Goal: Task Accomplishment & Management: Complete application form

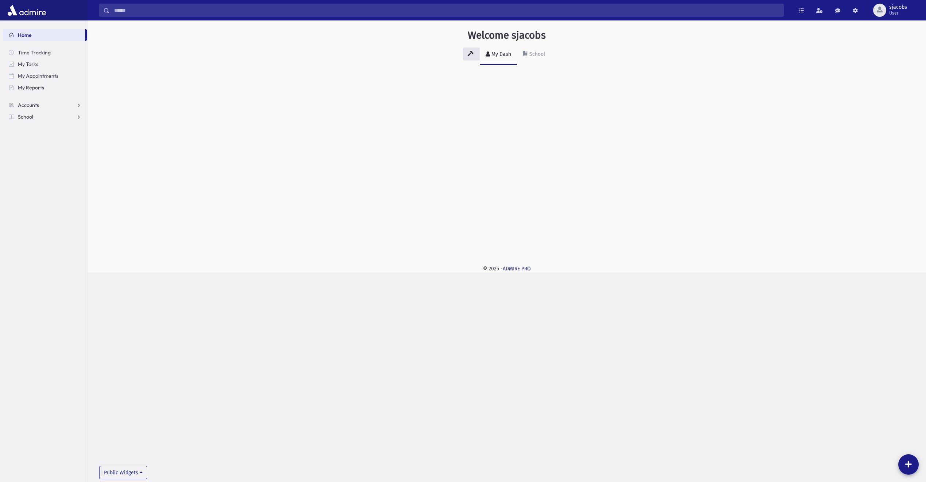
click at [48, 108] on link "Accounts" at bounding box center [45, 105] width 84 height 12
click at [51, 145] on link "School" at bounding box center [45, 140] width 84 height 12
click at [46, 140] on span "Attendance" at bounding box center [35, 140] width 27 height 7
click at [48, 151] on link "Entry" at bounding box center [45, 152] width 84 height 12
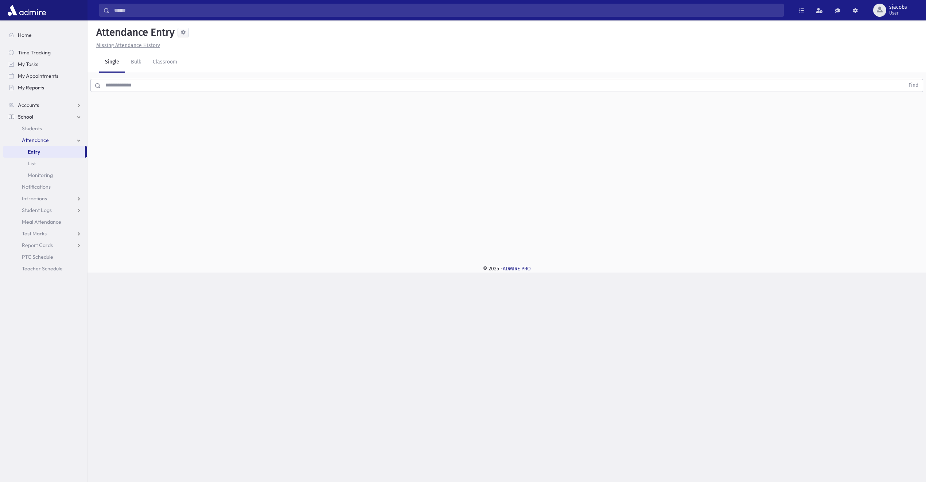
click at [213, 85] on input "text" at bounding box center [503, 85] width 804 height 13
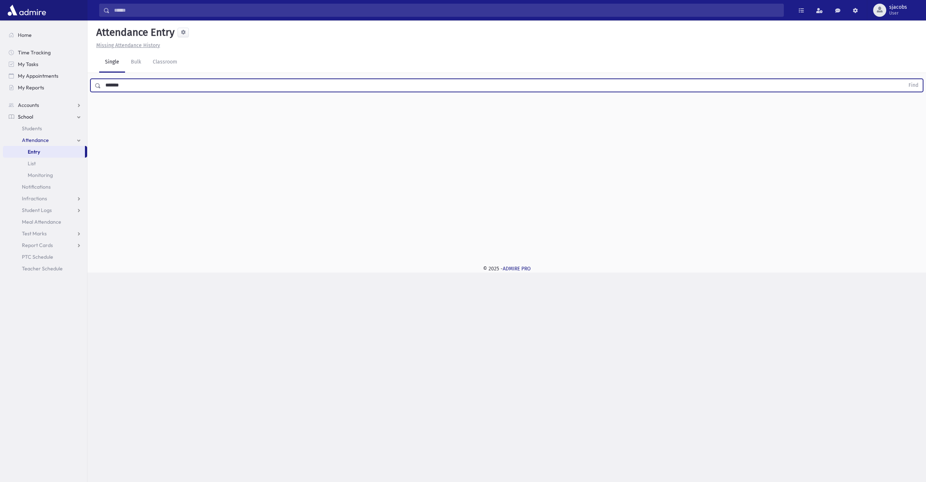
click at [904, 79] on button "Find" at bounding box center [913, 85] width 19 height 12
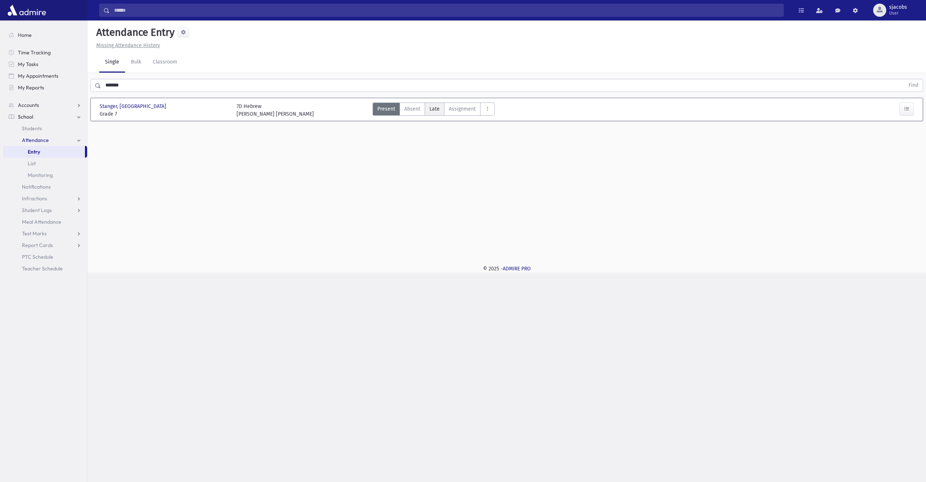
click at [425, 104] on label "Late Late" at bounding box center [435, 108] width 20 height 13
click at [487, 109] on icon "AttTypes" at bounding box center [487, 109] width 5 height 6
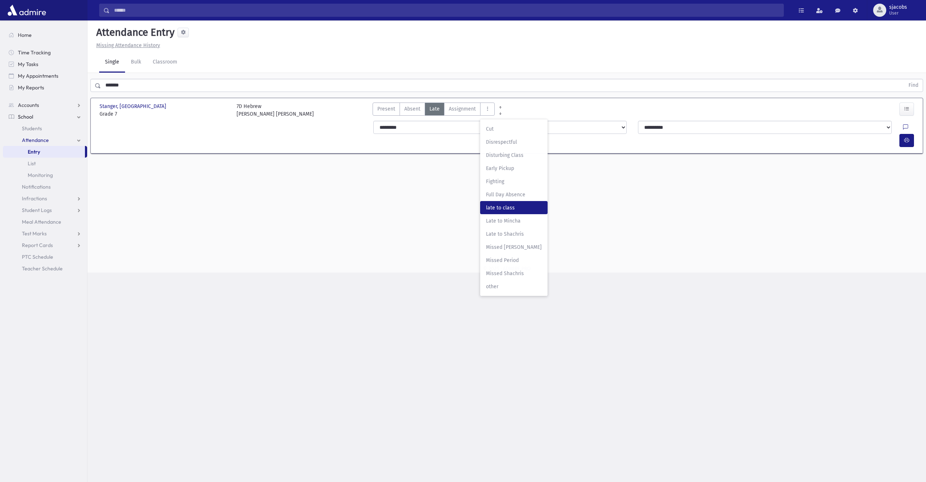
click at [503, 205] on span "late to class" at bounding box center [514, 208] width 56 height 8
click at [906, 137] on icon "button" at bounding box center [906, 140] width 5 height 6
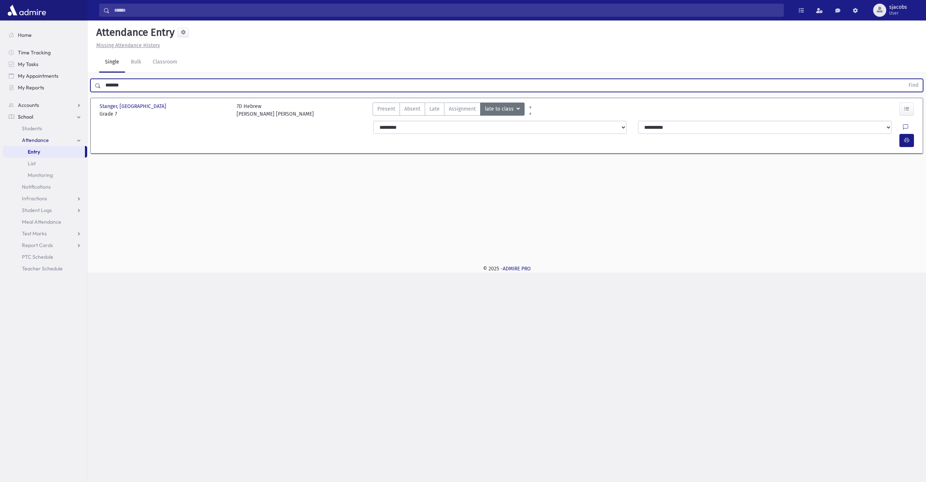
drag, startPoint x: 158, startPoint y: 88, endPoint x: 107, endPoint y: 89, distance: 50.7
click at [107, 89] on input "*******" at bounding box center [503, 85] width 804 height 13
click at [129, 86] on input "*******" at bounding box center [503, 85] width 804 height 13
drag, startPoint x: 129, startPoint y: 86, endPoint x: -15, endPoint y: 88, distance: 144.1
click at [0, 88] on html "Search Results All Accounts Students" at bounding box center [463, 241] width 926 height 482
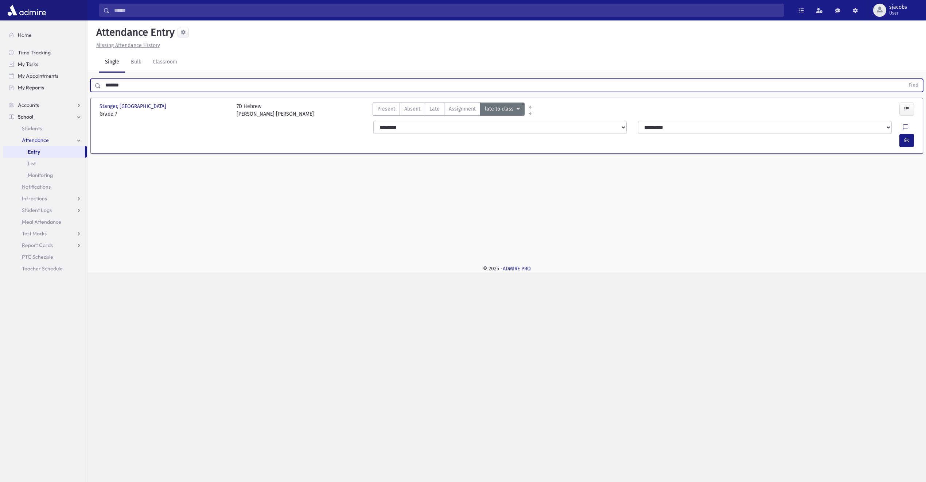
click at [131, 199] on div "Attendance Entry Missing Attendance History Single Bulk Classroom ******* Find …" at bounding box center [507, 138] width 839 height 236
drag, startPoint x: 133, startPoint y: 82, endPoint x: 98, endPoint y: 84, distance: 34.7
click at [98, 84] on div "******* Find" at bounding box center [506, 85] width 833 height 13
click at [904, 79] on button "Find" at bounding box center [913, 85] width 19 height 12
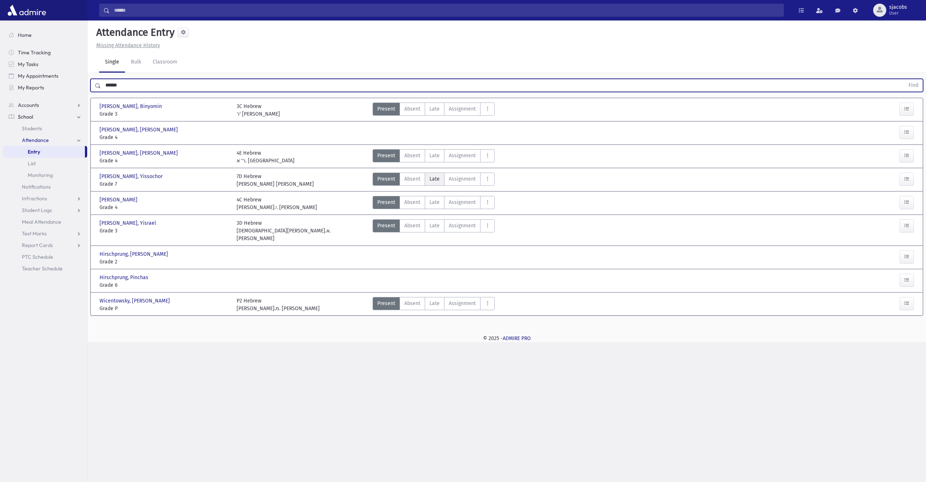
click at [428, 175] on label "Late Late" at bounding box center [435, 179] width 20 height 13
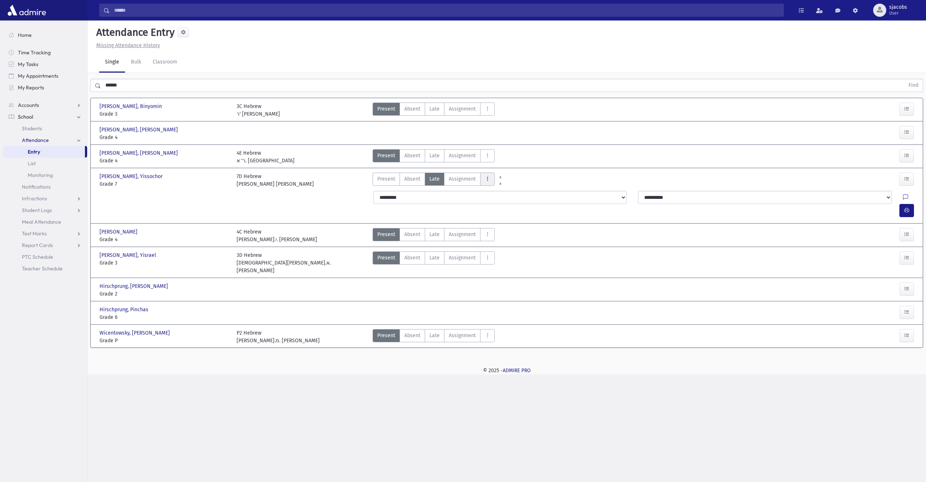
click at [487, 176] on icon "AttTypes" at bounding box center [487, 179] width 5 height 6
click at [512, 278] on span "late to class" at bounding box center [514, 278] width 56 height 8
click at [902, 204] on button "button" at bounding box center [907, 210] width 15 height 13
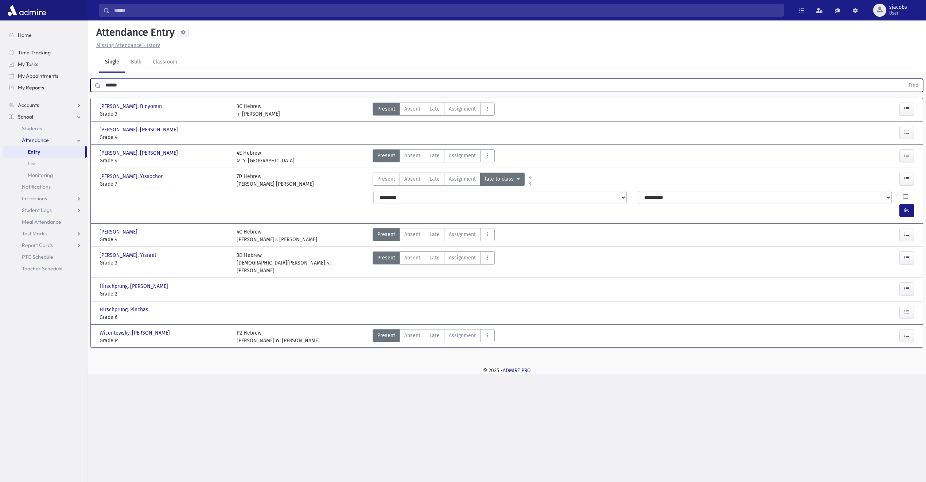
drag, startPoint x: 149, startPoint y: 82, endPoint x: 76, endPoint y: 97, distance: 74.5
click at [76, 97] on div "Search Results All Accounts" at bounding box center [463, 241] width 926 height 482
click at [904, 79] on button "Find" at bounding box center [913, 85] width 19 height 12
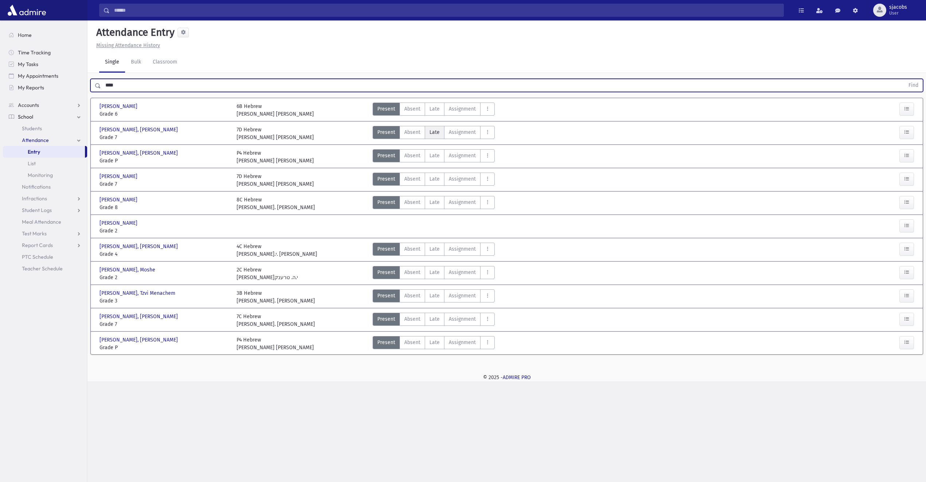
click at [438, 128] on span "Late" at bounding box center [435, 132] width 10 height 8
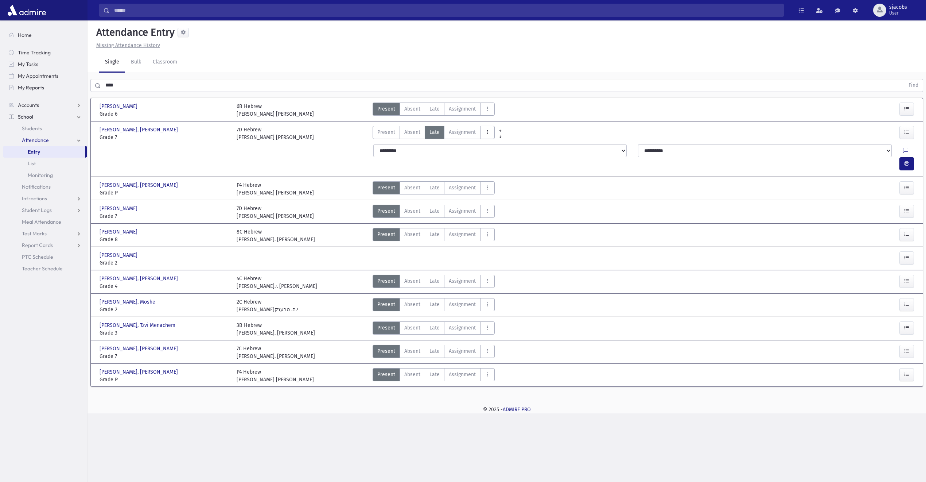
click at [489, 130] on button "AttTypes" at bounding box center [487, 132] width 15 height 13
click at [512, 234] on span "late to class" at bounding box center [514, 231] width 56 height 8
click at [907, 160] on icon "button" at bounding box center [906, 163] width 5 height 6
drag, startPoint x: 203, startPoint y: 78, endPoint x: -8, endPoint y: 95, distance: 211.9
click at [0, 95] on html "Search Results All Accounts Students" at bounding box center [463, 241] width 926 height 482
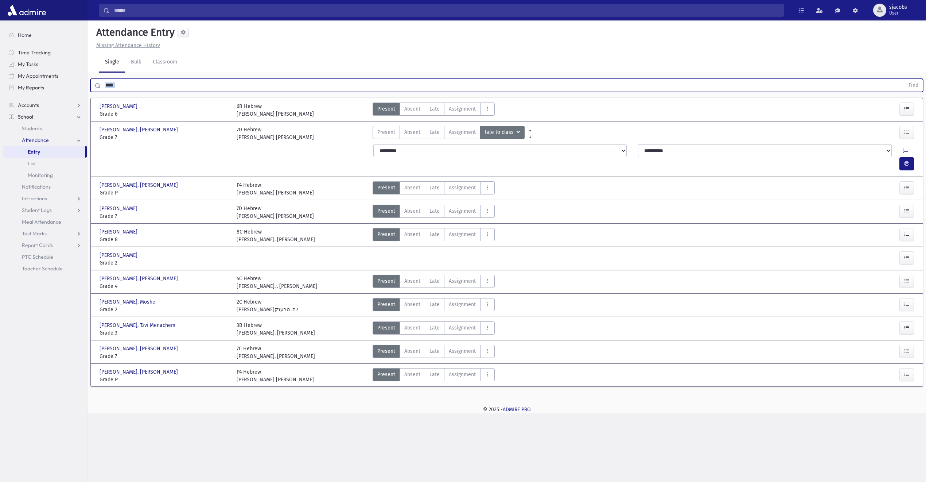
click at [153, 85] on input "****" at bounding box center [503, 85] width 804 height 13
type input "*"
click at [904, 79] on button "Find" at bounding box center [913, 85] width 19 height 12
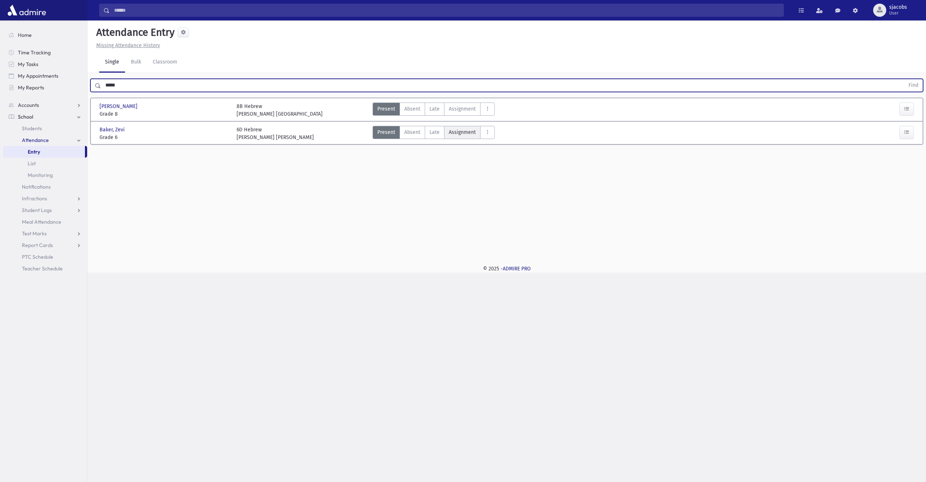
drag, startPoint x: 436, startPoint y: 132, endPoint x: 445, endPoint y: 137, distance: 10.0
click at [436, 132] on span "Late" at bounding box center [435, 132] width 10 height 8
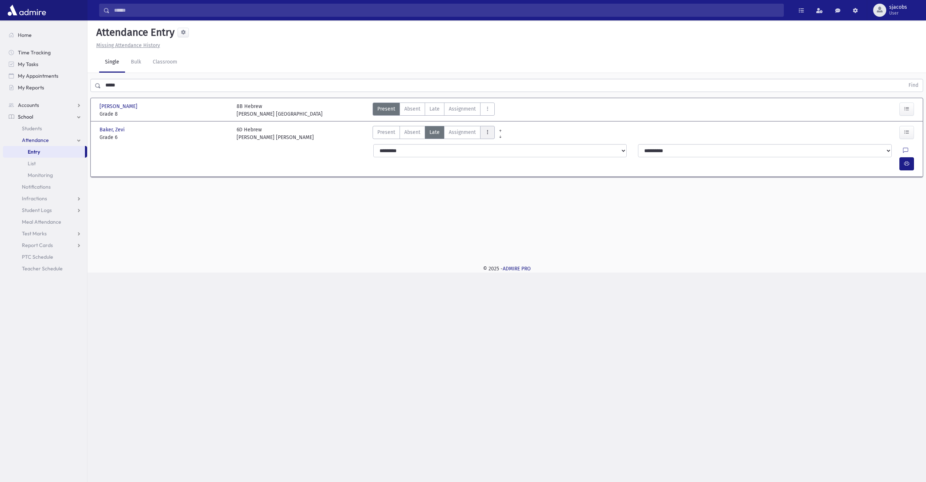
click at [489, 135] on button "AttTypes" at bounding box center [487, 132] width 15 height 13
click at [400, 210] on div "Attendance Entry Missing Attendance History Single Bulk Classroom ***** Find [P…" at bounding box center [507, 138] width 839 height 236
click at [907, 160] on icon "button" at bounding box center [906, 163] width 5 height 6
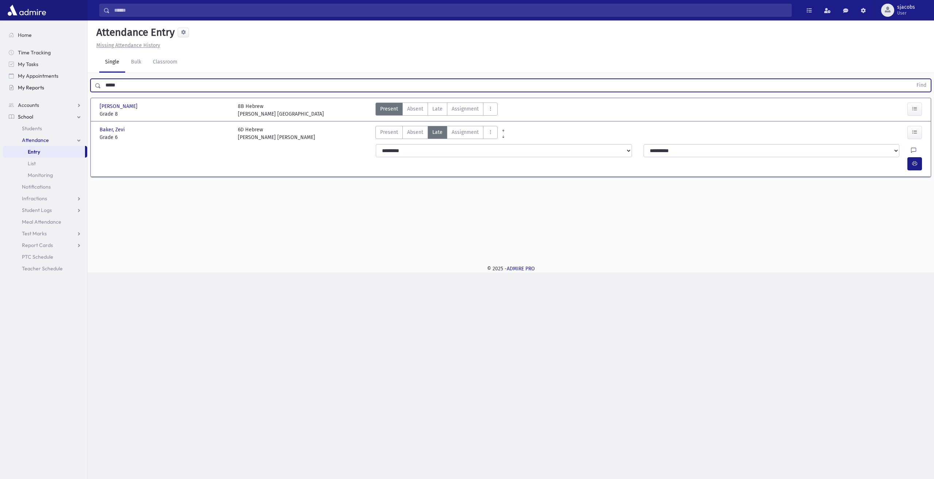
drag, startPoint x: 129, startPoint y: 81, endPoint x: 73, endPoint y: 83, distance: 56.2
click at [75, 83] on div "Search Results All Accounts" at bounding box center [467, 239] width 934 height 479
click at [912, 79] on button "Find" at bounding box center [921, 85] width 19 height 12
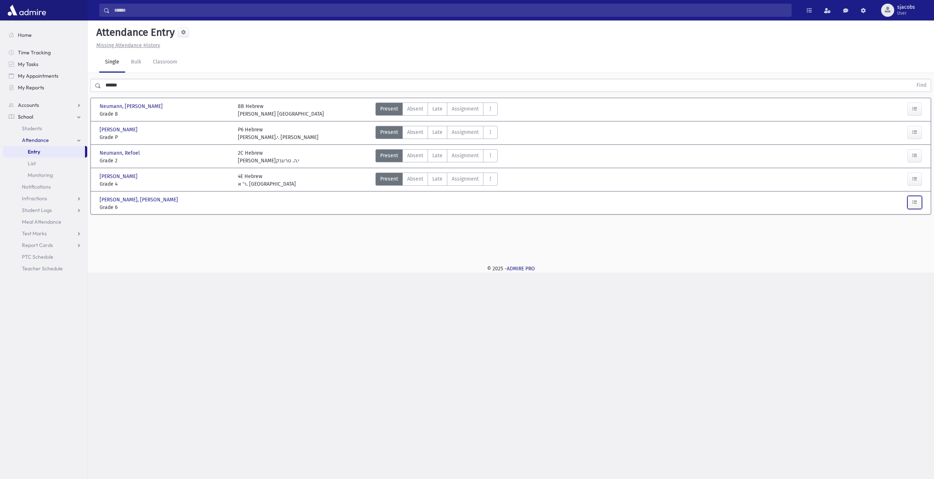
click at [910, 198] on button "button" at bounding box center [914, 202] width 15 height 13
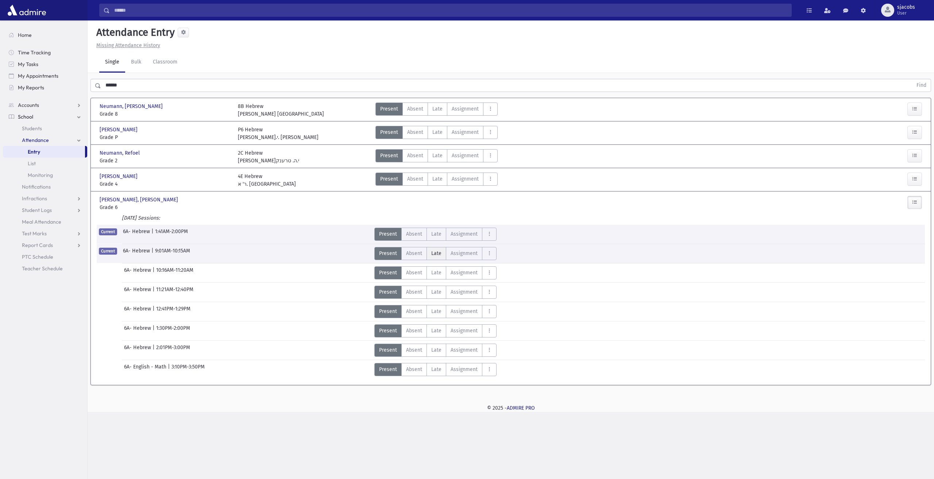
click at [435, 253] on span "Late" at bounding box center [436, 253] width 10 height 8
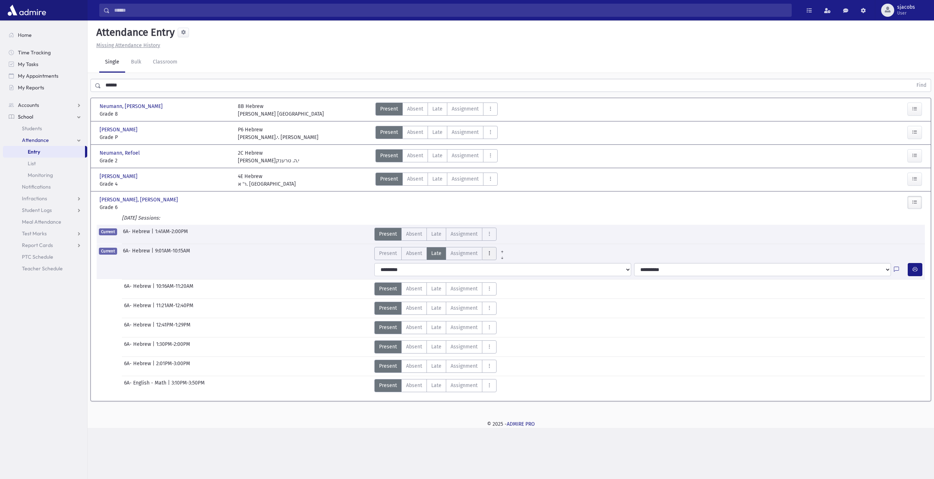
click at [489, 250] on icon "AttTypes" at bounding box center [489, 253] width 5 height 6
click at [518, 345] on class"] "late to class late to class" at bounding box center [515, 351] width 67 height 13
click at [920, 267] on button "button" at bounding box center [914, 269] width 15 height 13
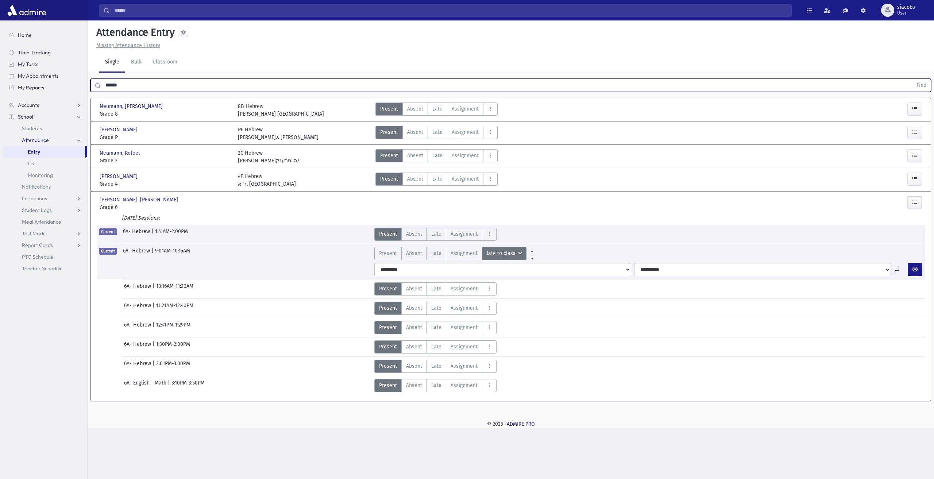
drag, startPoint x: 154, startPoint y: 83, endPoint x: 0, endPoint y: 86, distance: 153.9
click at [0, 92] on div "Search Results All Accounts" at bounding box center [467, 239] width 934 height 479
type input "******"
click at [912, 79] on button "Find" at bounding box center [921, 85] width 19 height 12
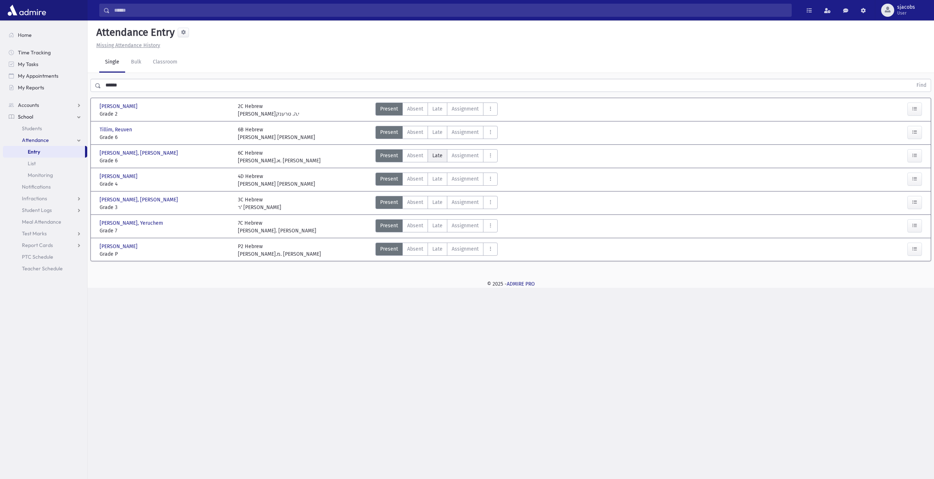
click at [433, 157] on span "Late" at bounding box center [437, 156] width 10 height 8
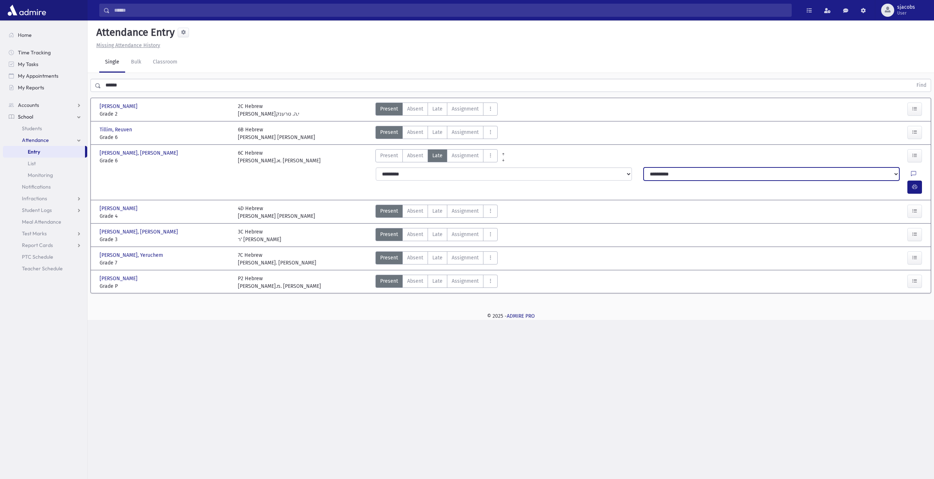
click at [692, 174] on select "**********" at bounding box center [771, 173] width 256 height 13
select select "**********"
click at [643, 167] on select "**********" at bounding box center [771, 173] width 256 height 13
click at [912, 184] on icon "button" at bounding box center [914, 187] width 5 height 6
click at [913, 184] on icon "button" at bounding box center [914, 187] width 5 height 6
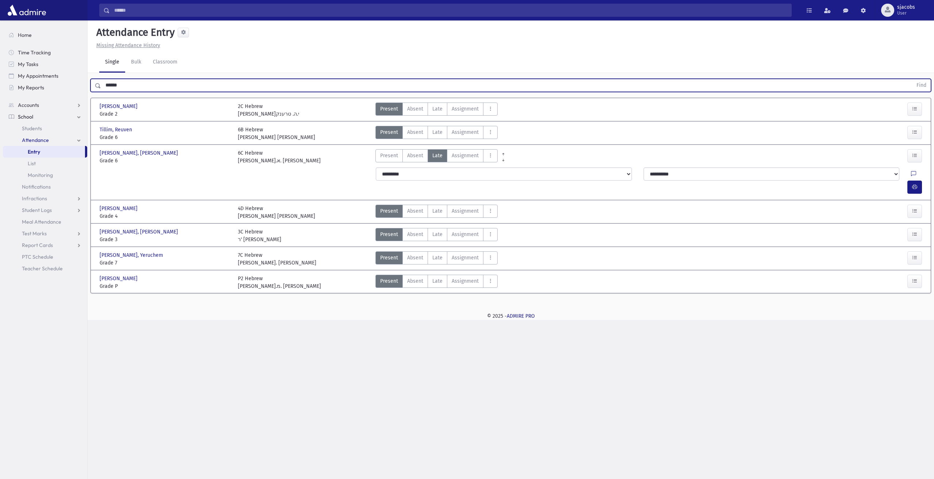
drag, startPoint x: 147, startPoint y: 90, endPoint x: 98, endPoint y: 91, distance: 48.1
click at [98, 91] on div "****** Find" at bounding box center [510, 85] width 840 height 13
type input "*"
type input "********"
click at [912, 79] on button "Find" at bounding box center [921, 85] width 19 height 12
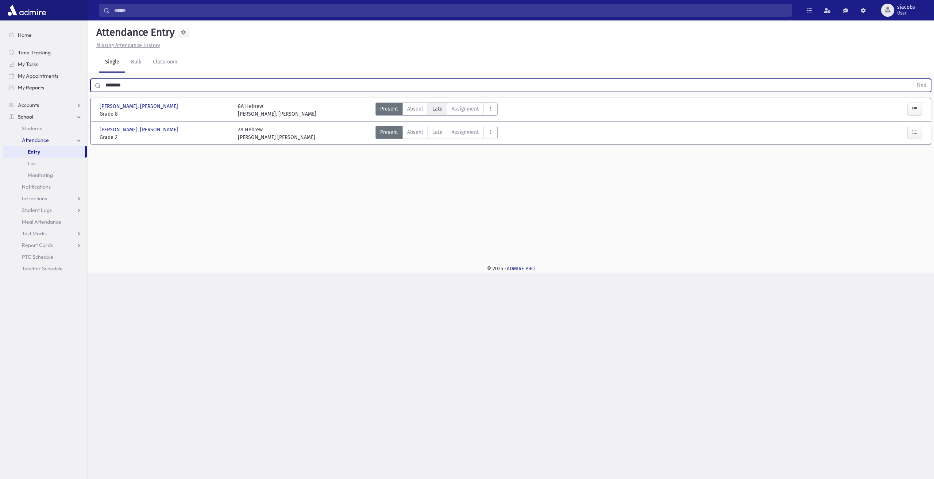
click at [432, 111] on span "Late" at bounding box center [437, 109] width 10 height 8
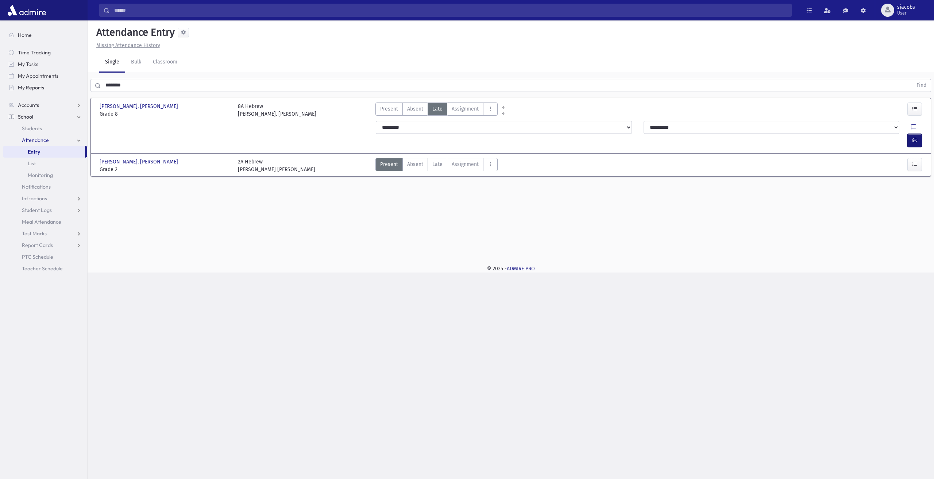
click at [916, 137] on icon "button" at bounding box center [914, 140] width 5 height 6
click at [739, 125] on select "**********" at bounding box center [771, 127] width 256 height 13
click at [483, 109] on button "AttTypes" at bounding box center [490, 108] width 15 height 13
click at [526, 208] on span "late to class" at bounding box center [517, 208] width 56 height 8
click at [913, 137] on icon "button" at bounding box center [914, 140] width 5 height 6
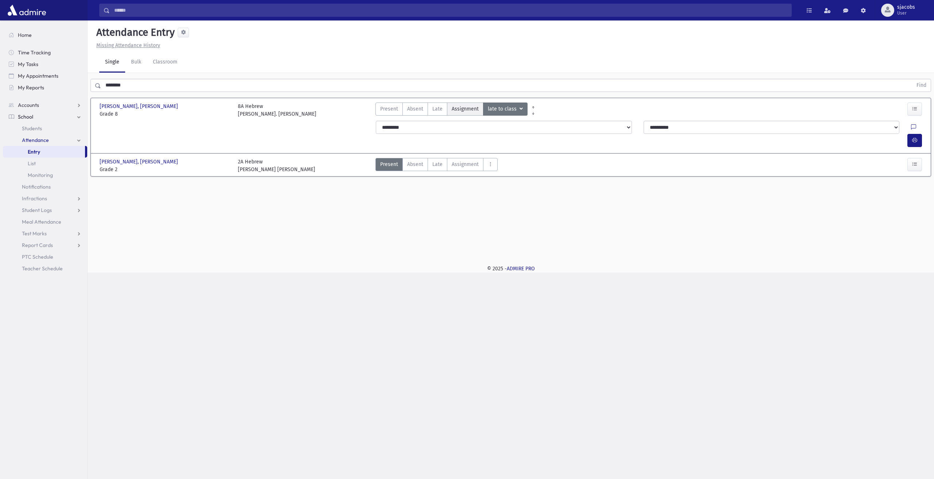
click at [457, 110] on span "Assignment" at bounding box center [464, 109] width 27 height 8
click at [442, 109] on label "Late Late" at bounding box center [437, 108] width 20 height 13
click at [915, 137] on icon "button" at bounding box center [914, 140] width 5 height 6
